Goal: Navigation & Orientation: Find specific page/section

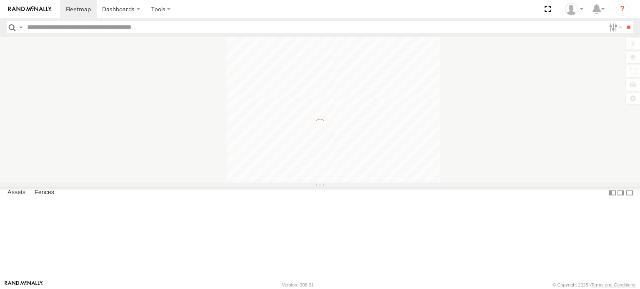
click at [68, 27] on input "text" at bounding box center [314, 27] width 581 height 12
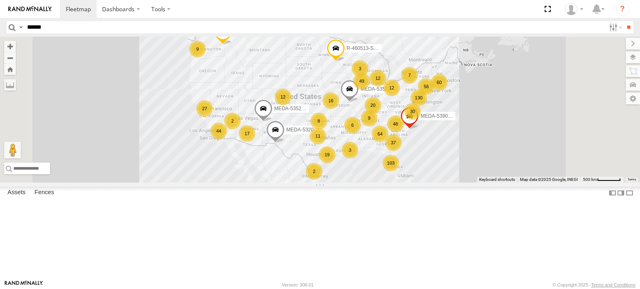
type input "******"
click at [623, 21] on input "**" at bounding box center [628, 27] width 10 height 12
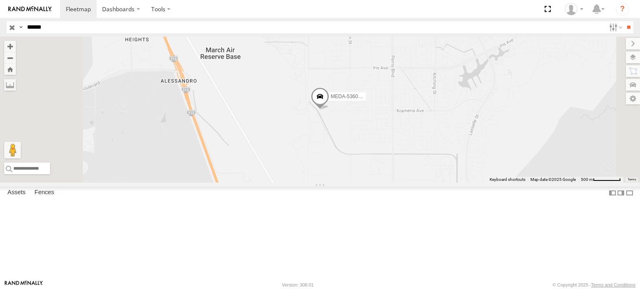
click at [0, 0] on div "MEDA-536036-Swing" at bounding box center [0, 0] width 0 height 0
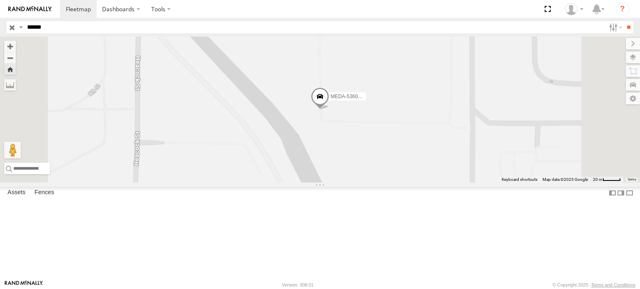
click at [0, 0] on span at bounding box center [0, 0] width 0 height 0
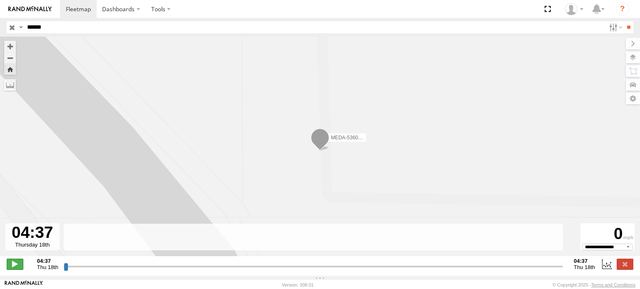
click at [12, 268] on span at bounding box center [15, 264] width 17 height 11
type input "**********"
click at [11, 26] on input "button" at bounding box center [12, 27] width 11 height 12
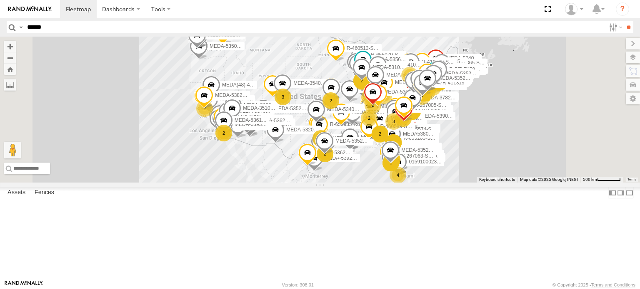
click at [81, 27] on input "******" at bounding box center [314, 27] width 581 height 12
type input "******"
click at [623, 21] on input "**" at bounding box center [628, 27] width 10 height 12
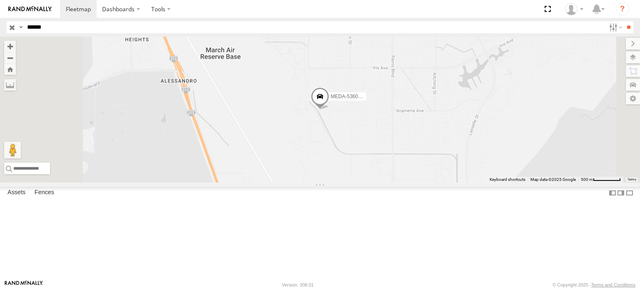
click at [0, 0] on span at bounding box center [0, 0] width 0 height 0
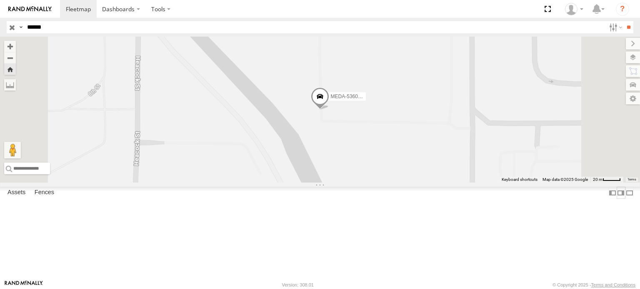
click at [616, 199] on label at bounding box center [620, 193] width 8 height 12
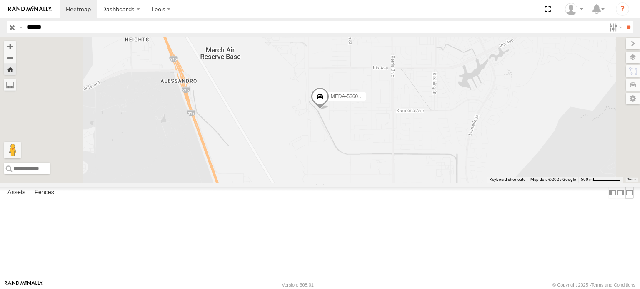
click at [629, 199] on label at bounding box center [629, 193] width 8 height 12
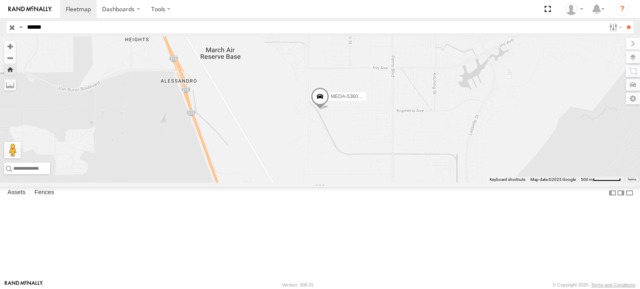
click at [0, 0] on label at bounding box center [0, 0] width 0 height 0
click at [12, 26] on input "button" at bounding box center [12, 27] width 11 height 12
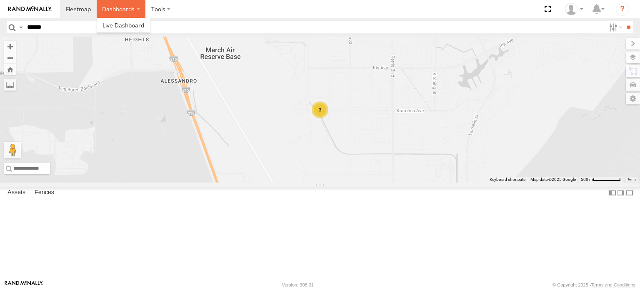
click at [132, 9] on label "Dashboards" at bounding box center [121, 9] width 49 height 18
click at [125, 24] on span at bounding box center [123, 25] width 42 height 8
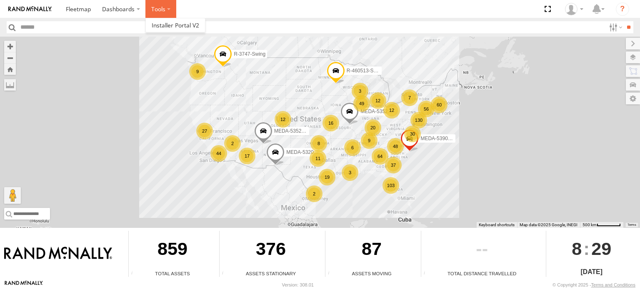
click at [159, 13] on label at bounding box center [160, 9] width 31 height 18
click at [162, 27] on span at bounding box center [175, 25] width 47 height 8
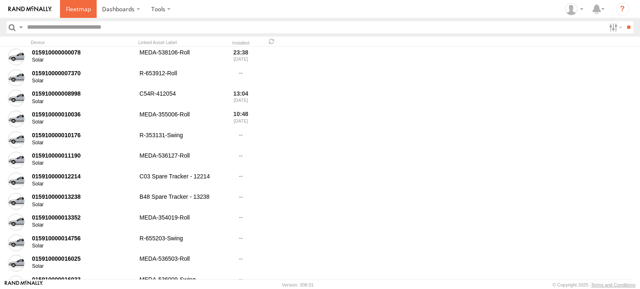
click at [77, 11] on span at bounding box center [78, 9] width 25 height 8
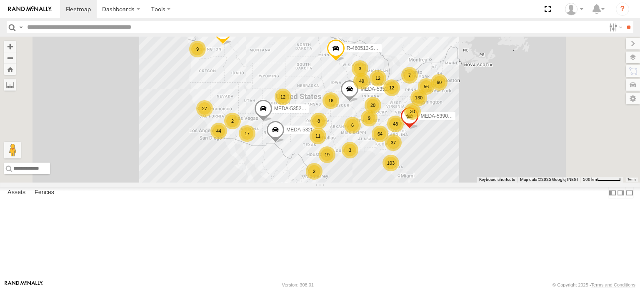
scroll to position [708, 0]
click at [227, 140] on div "44" at bounding box center [218, 131] width 17 height 17
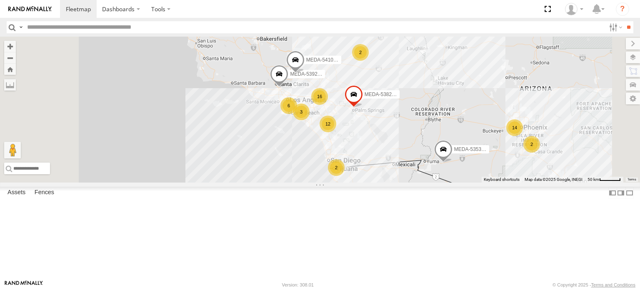
click at [336, 132] on div "12" at bounding box center [327, 124] width 17 height 17
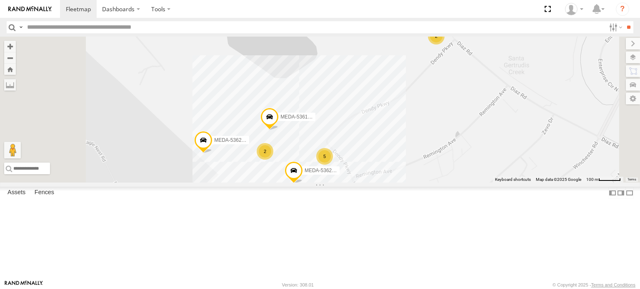
click at [333, 165] on div "5" at bounding box center [324, 156] width 17 height 17
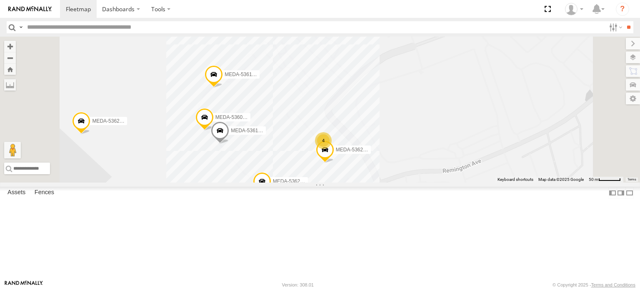
click at [214, 130] on span at bounding box center [204, 119] width 18 height 22
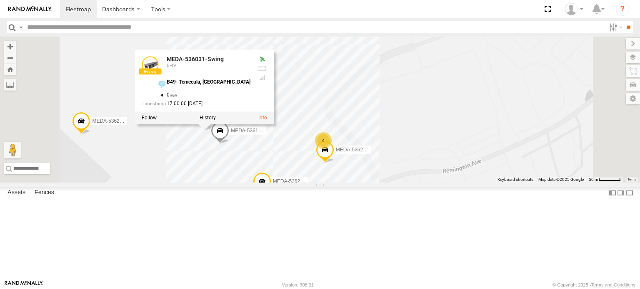
click at [392, 158] on div "R-3747-Swing MEDA-532003-Roll MEDA-535215-Roll MEDA-535204-Roll R-460513-Swing …" at bounding box center [320, 110] width 640 height 146
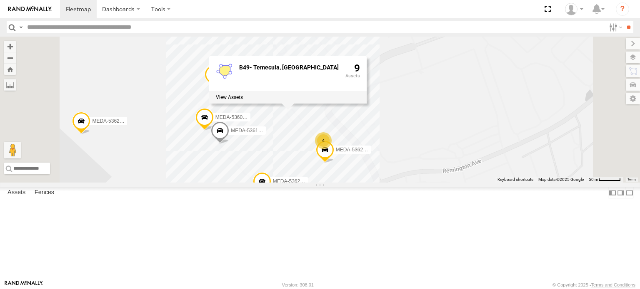
click at [223, 88] on span at bounding box center [213, 76] width 18 height 22
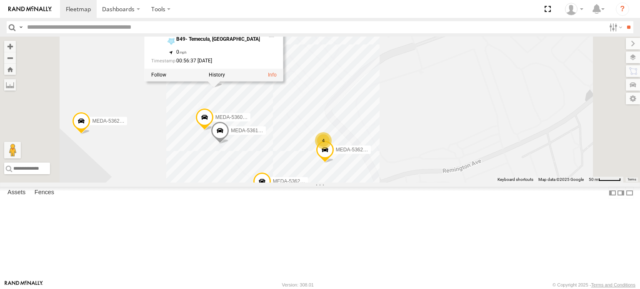
click at [408, 85] on div "R-3747-Swing MEDA-532003-Roll MEDA-535215-Roll MEDA-535204-Roll R-460513-Swing …" at bounding box center [320, 110] width 640 height 146
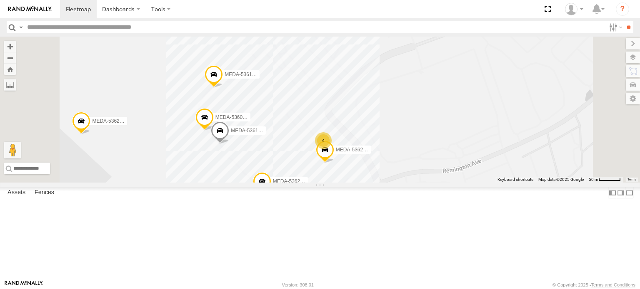
click at [271, 195] on span at bounding box center [262, 183] width 18 height 22
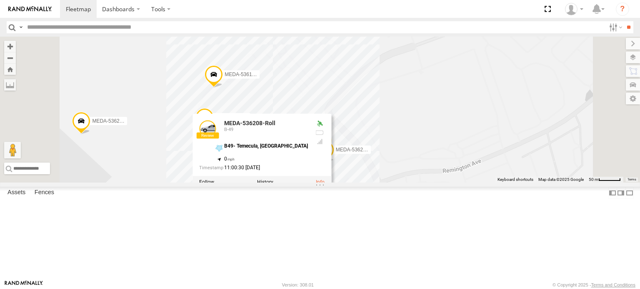
click at [432, 87] on div "R-3747-Swing MEDA-532003-Roll MEDA-535215-Roll MEDA-535204-Roll R-460513-Swing …" at bounding box center [320, 110] width 640 height 146
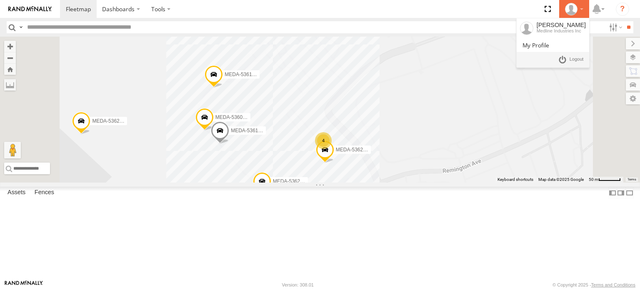
click at [581, 13] on div at bounding box center [574, 9] width 24 height 12
click at [574, 60] on span at bounding box center [576, 59] width 14 height 9
